Goal: Register for event/course

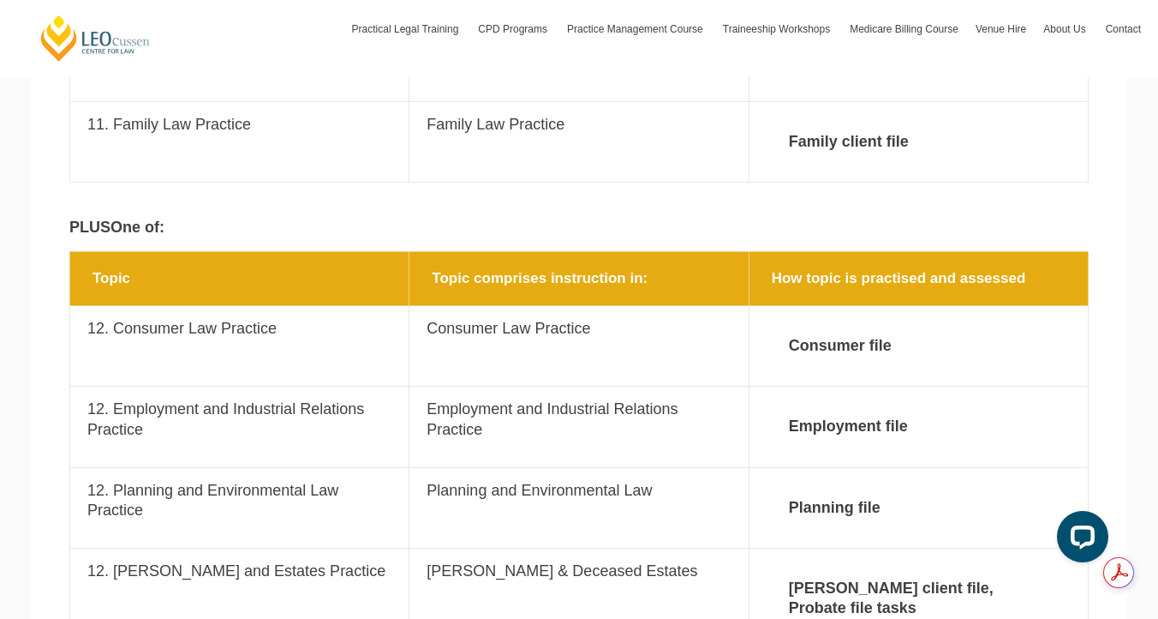
scroll to position [3059, 0]
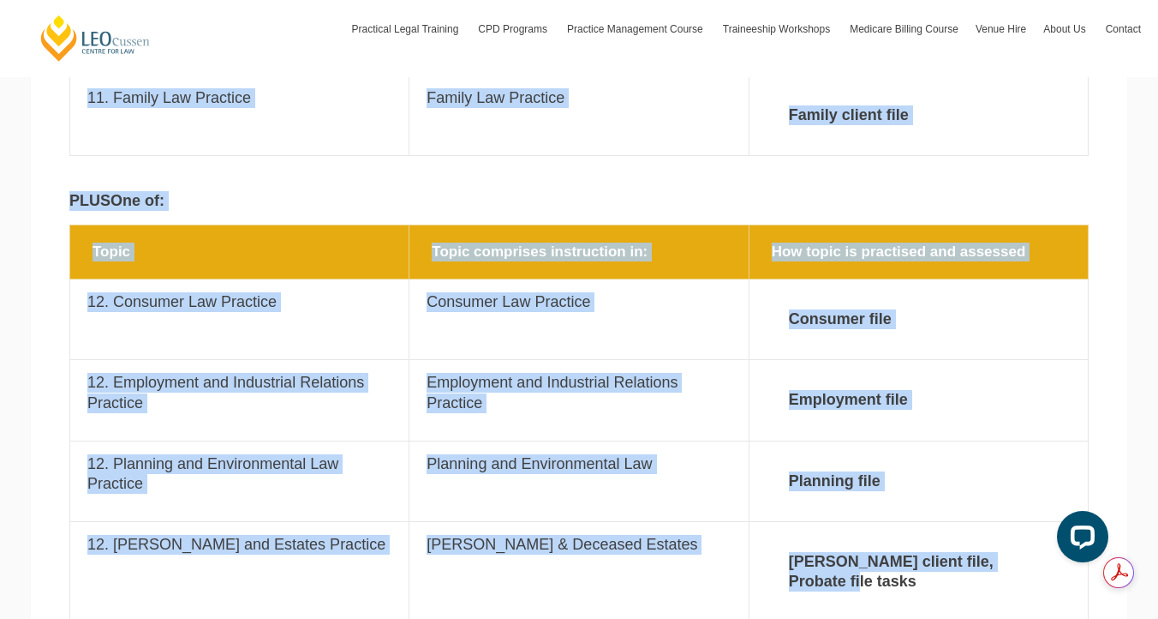
drag, startPoint x: 69, startPoint y: 105, endPoint x: 1037, endPoint y: 501, distance: 1045.9
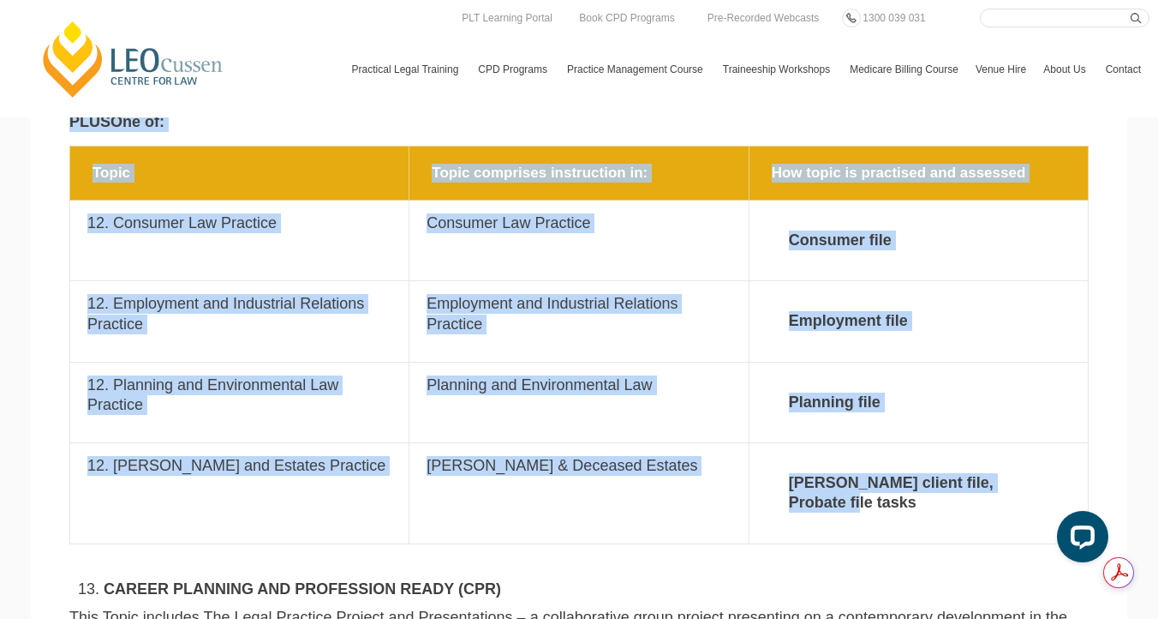
scroll to position [3138, 0]
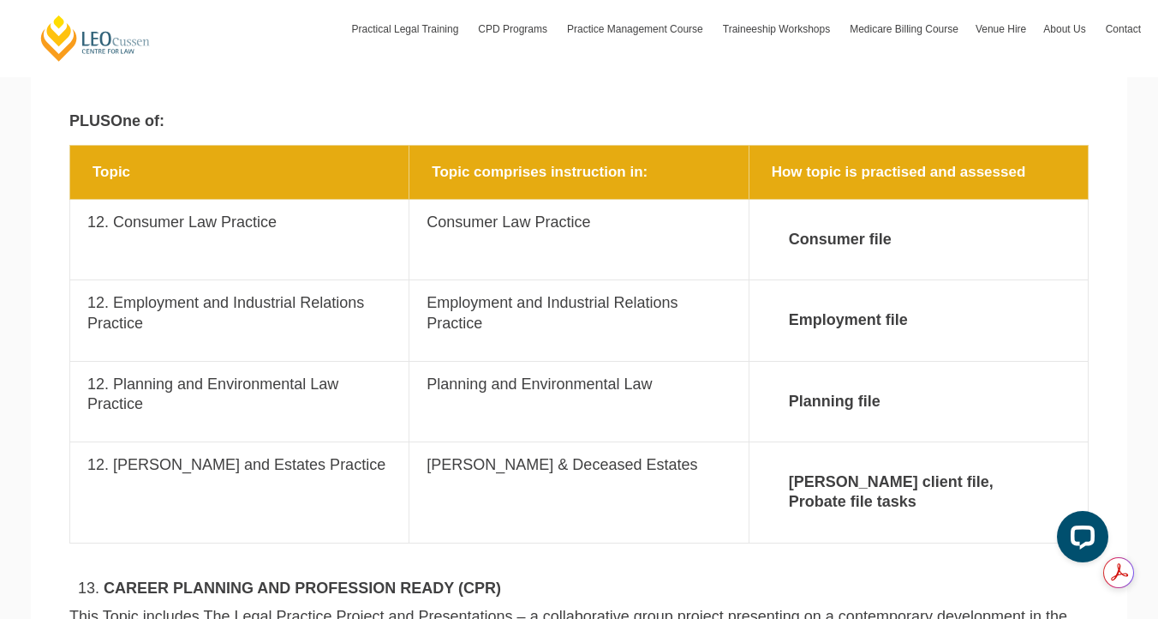
click at [286, 442] on td "Topic 12. Wills and Estates Practice" at bounding box center [239, 492] width 339 height 101
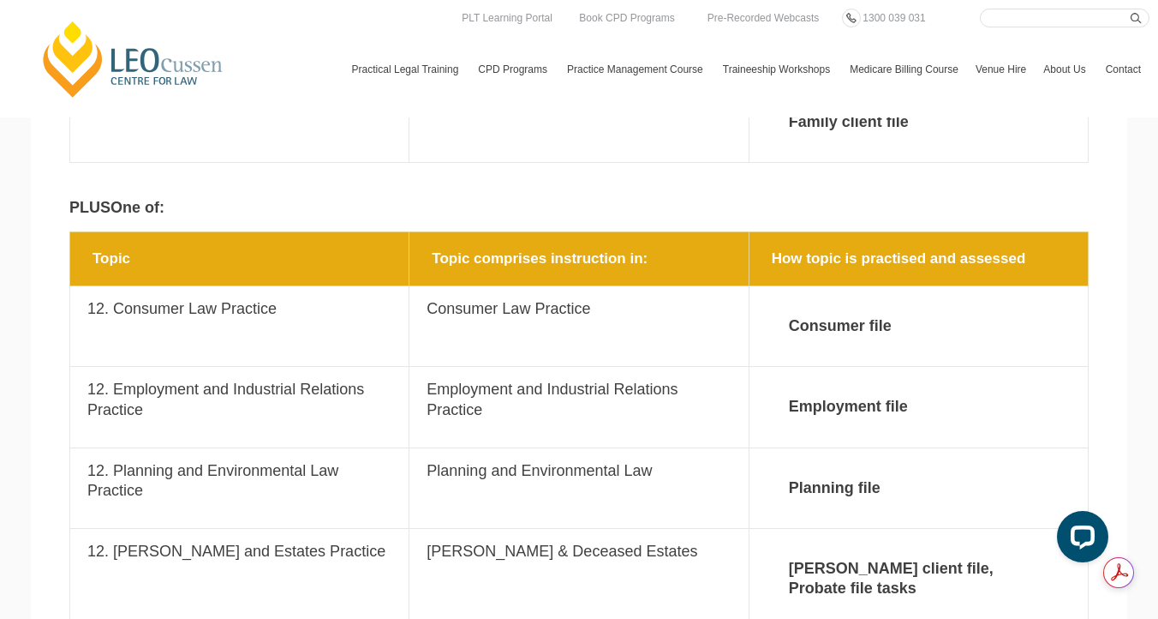
scroll to position [0, 0]
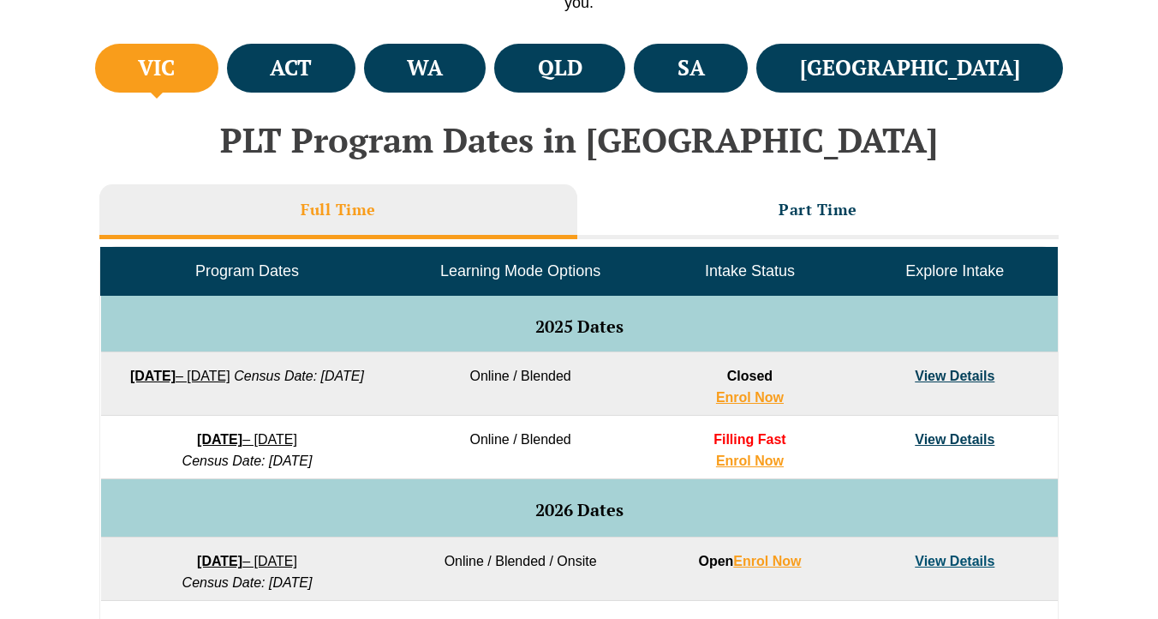
scroll to position [678, 0]
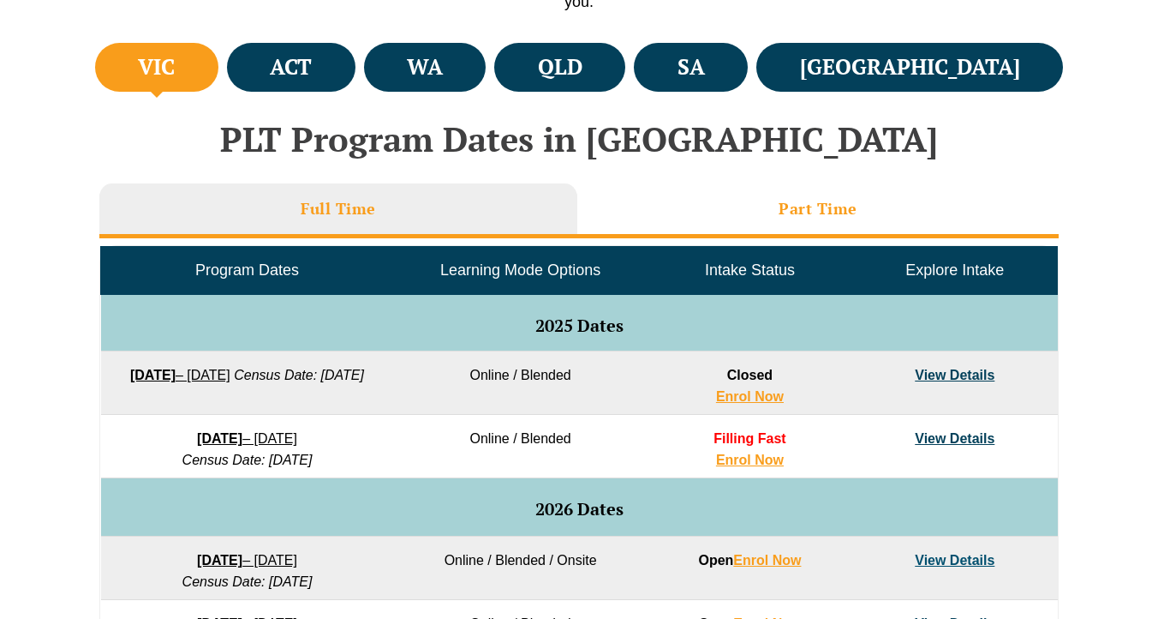
click at [836, 200] on h3 "Part Time" at bounding box center [818, 209] width 79 height 20
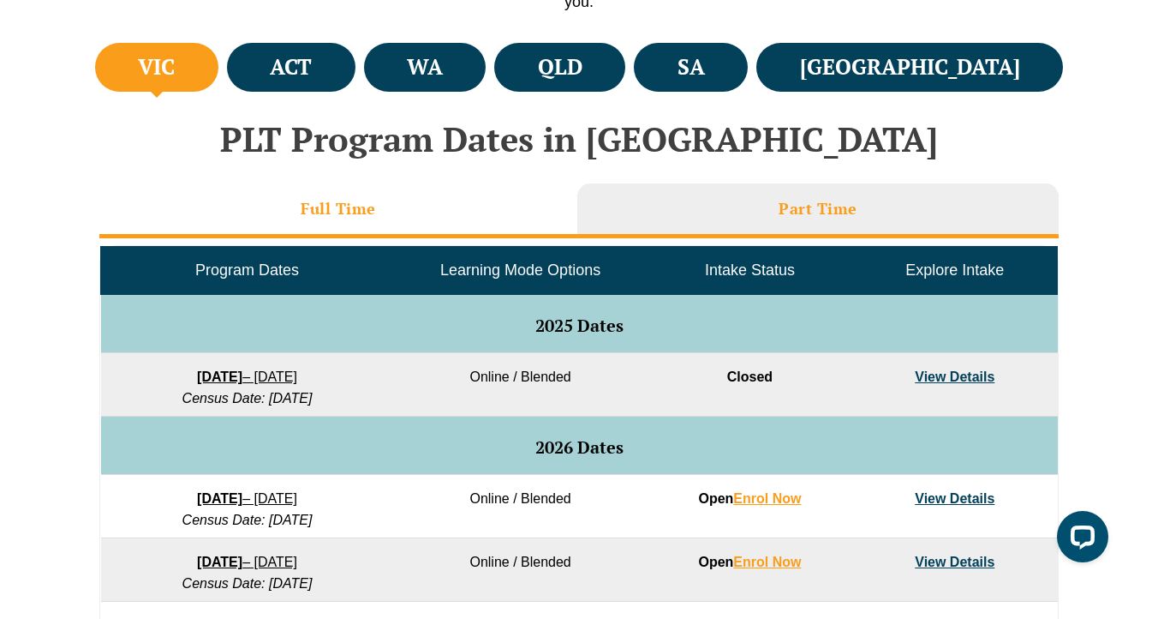
scroll to position [0, 0]
click at [494, 194] on li "Full Time" at bounding box center [338, 210] width 478 height 55
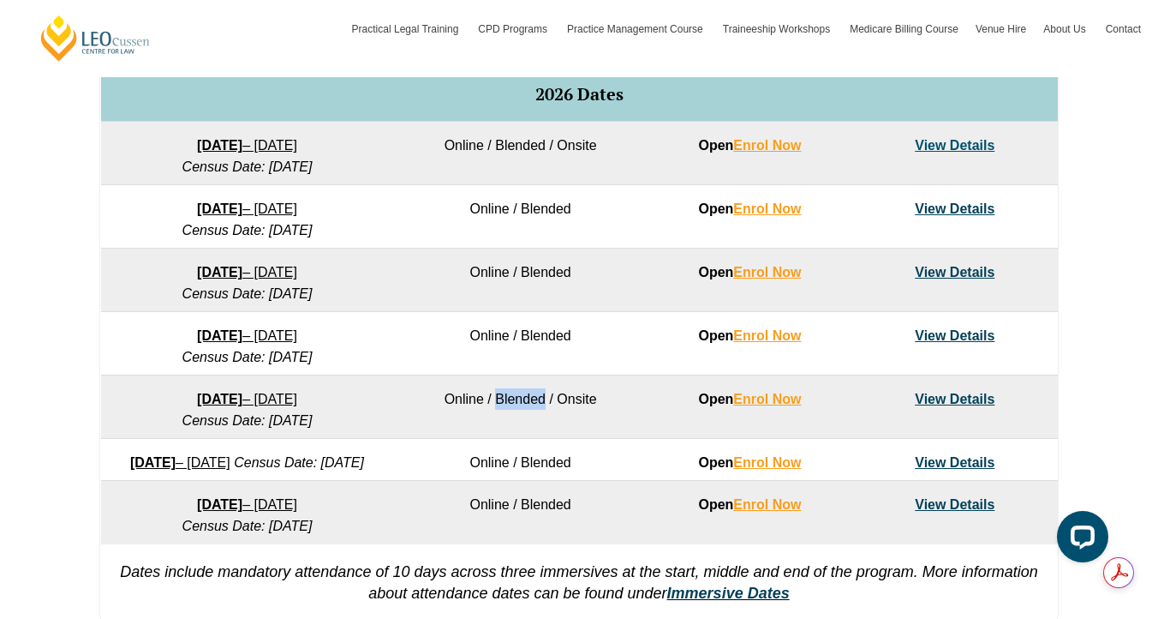
click at [501, 392] on td "Online / Blended / Onsite" at bounding box center [520, 406] width 254 height 63
click at [939, 392] on link "View Details" at bounding box center [955, 399] width 80 height 15
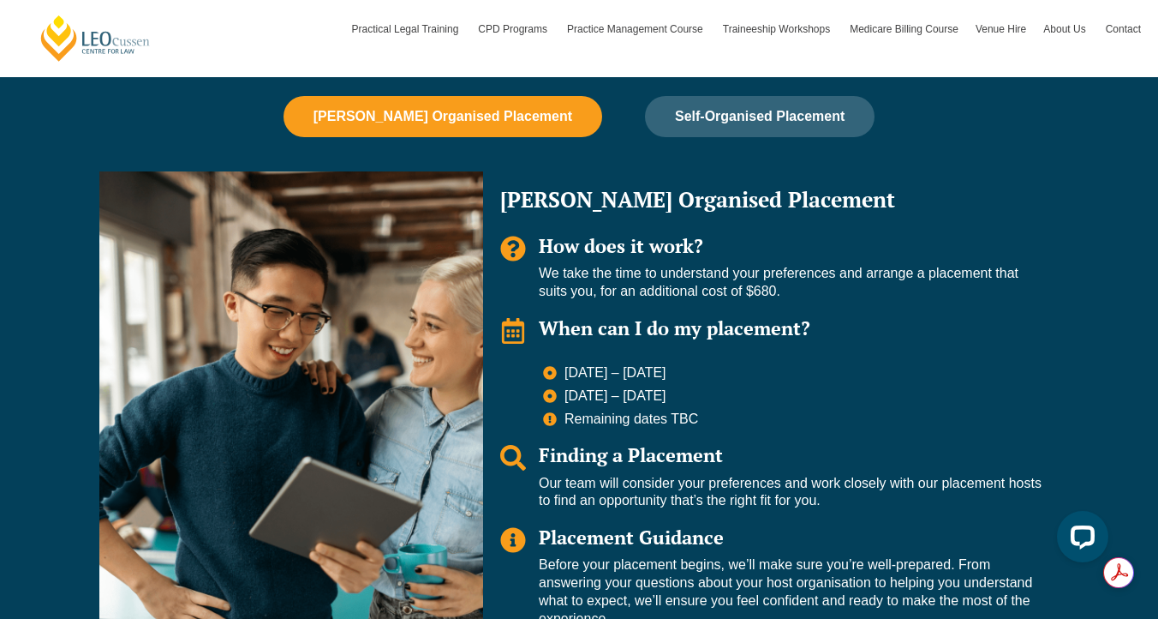
scroll to position [1242, 0]
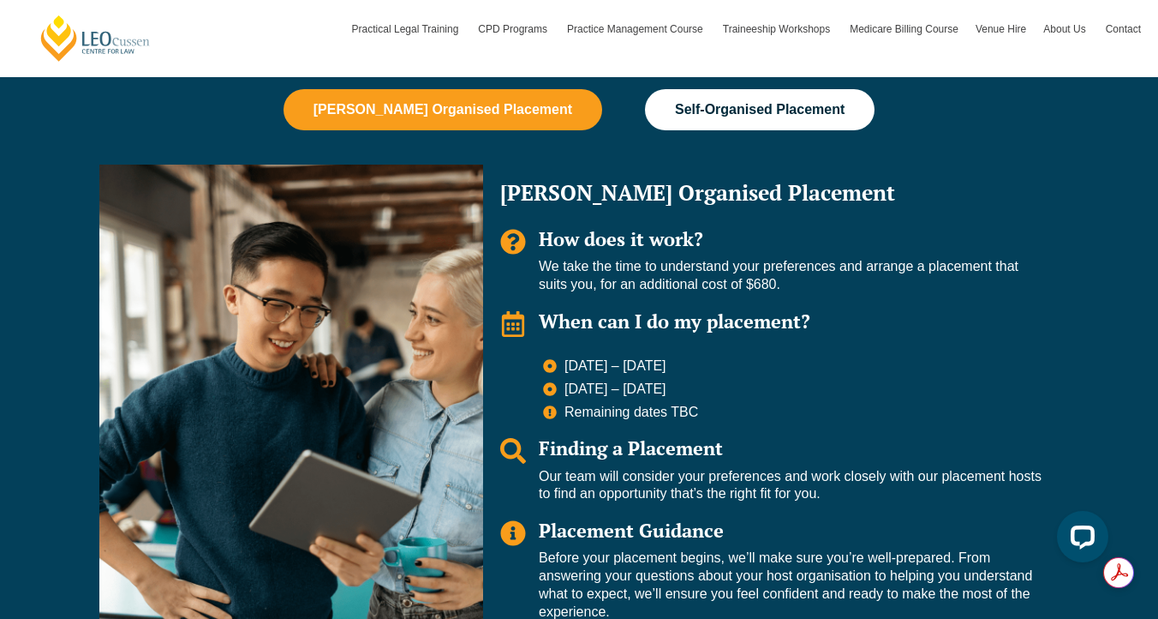
click at [746, 98] on button "Self-Organised Placement" at bounding box center [760, 109] width 230 height 41
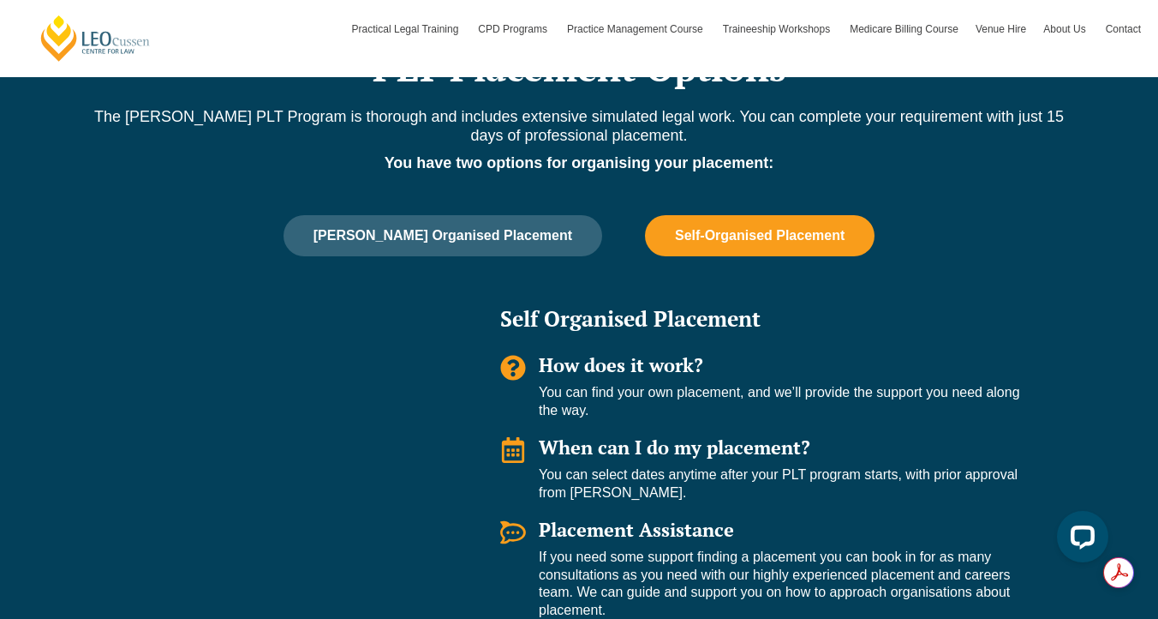
scroll to position [1120, 0]
